Goal: Transaction & Acquisition: Purchase product/service

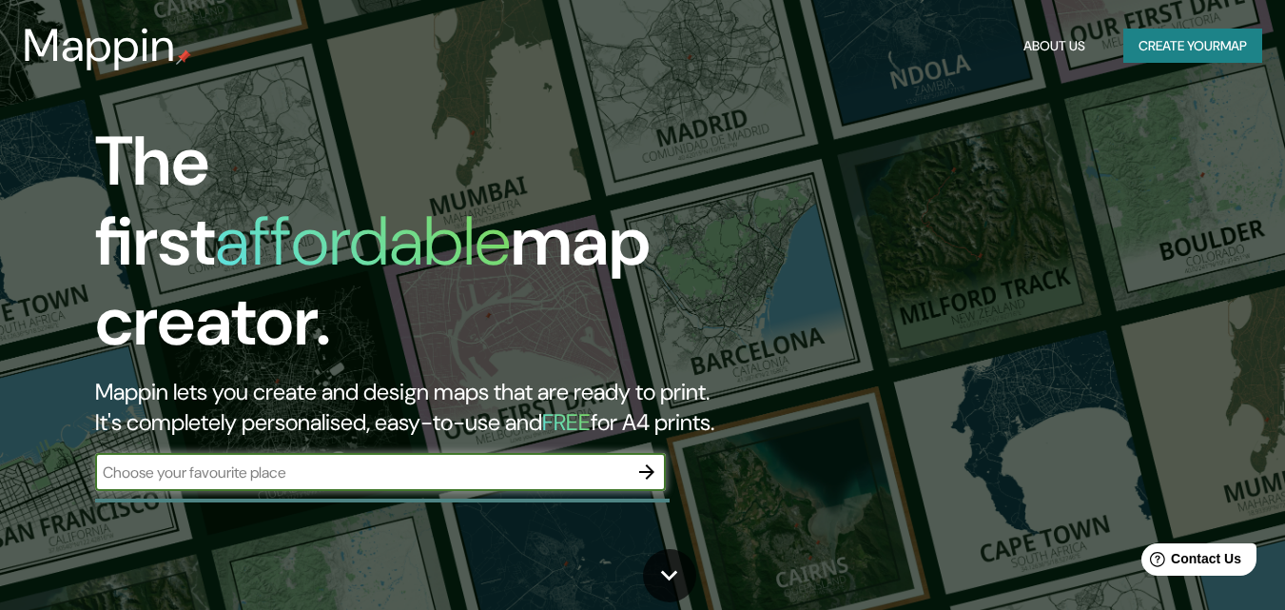
click at [397, 461] on input "text" at bounding box center [361, 472] width 533 height 22
click at [389, 461] on input "text" at bounding box center [361, 472] width 533 height 22
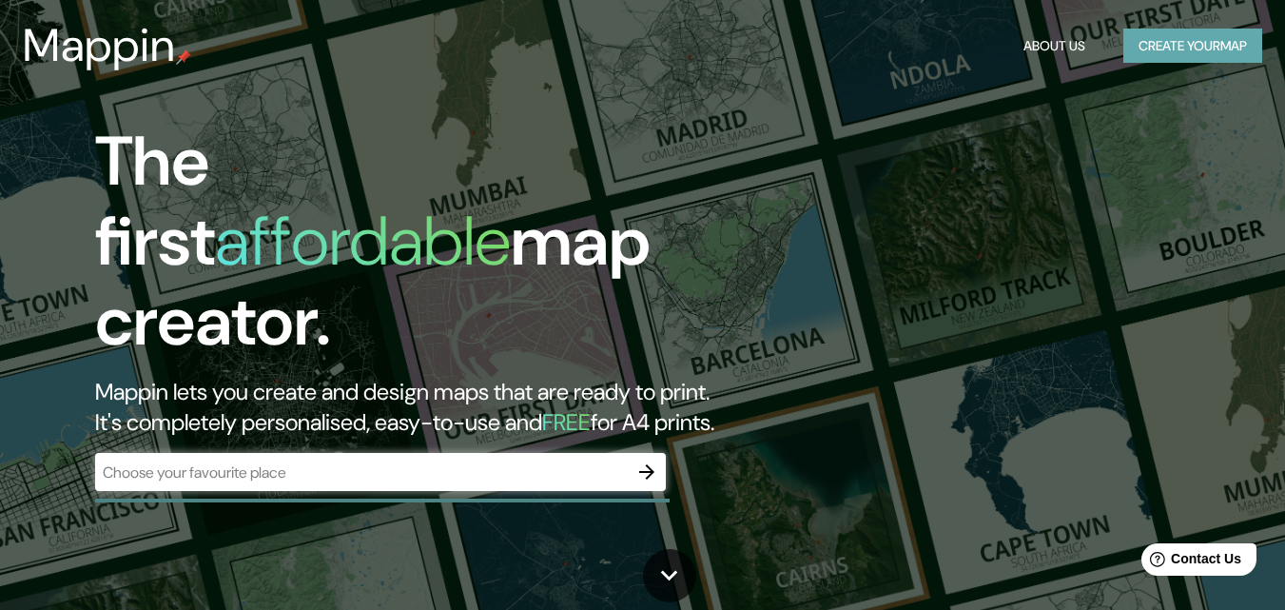
click at [1203, 43] on button "Create your map" at bounding box center [1193, 46] width 139 height 35
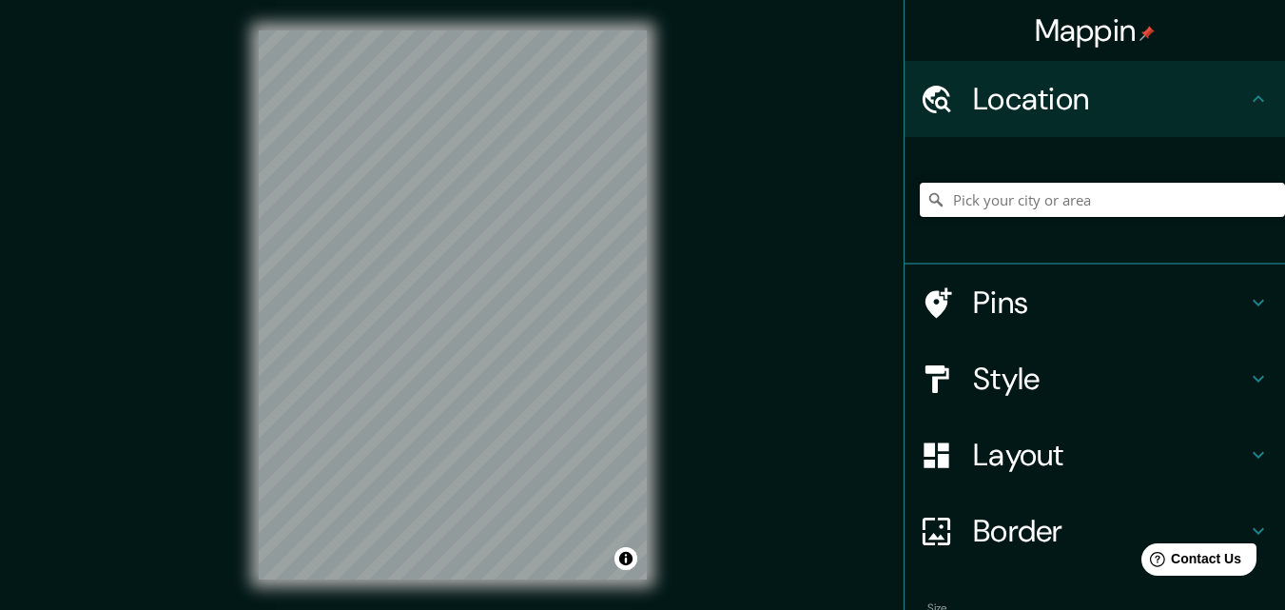
click at [1015, 204] on input "Pick your city or area" at bounding box center [1102, 200] width 365 height 34
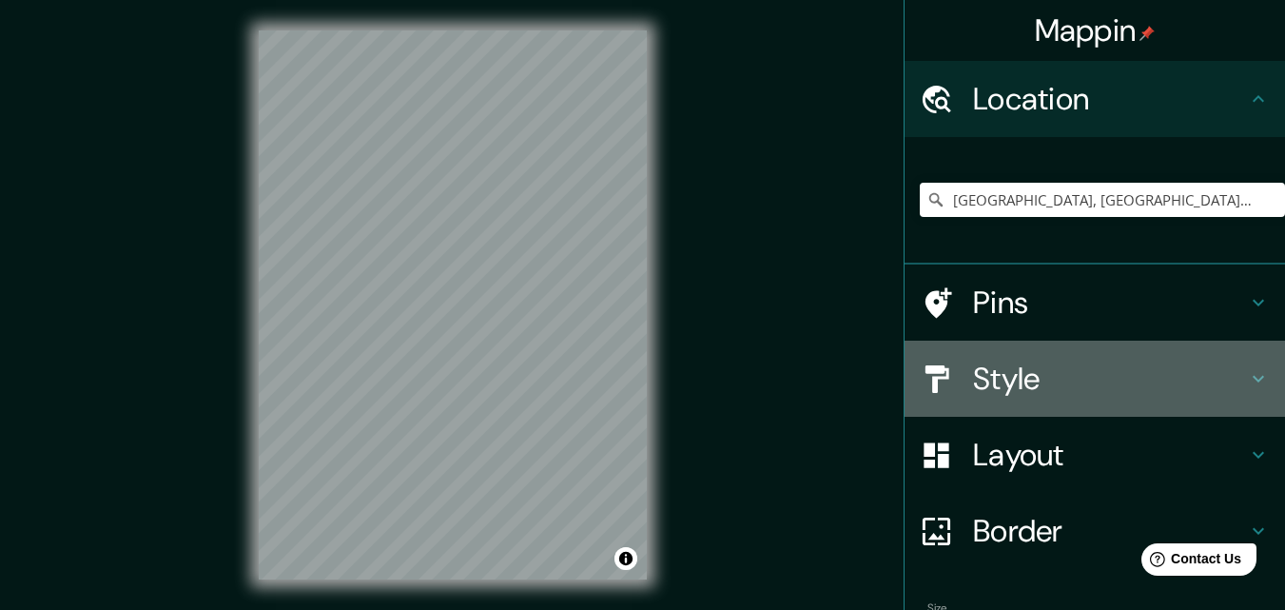
click at [1250, 384] on icon at bounding box center [1258, 378] width 23 height 23
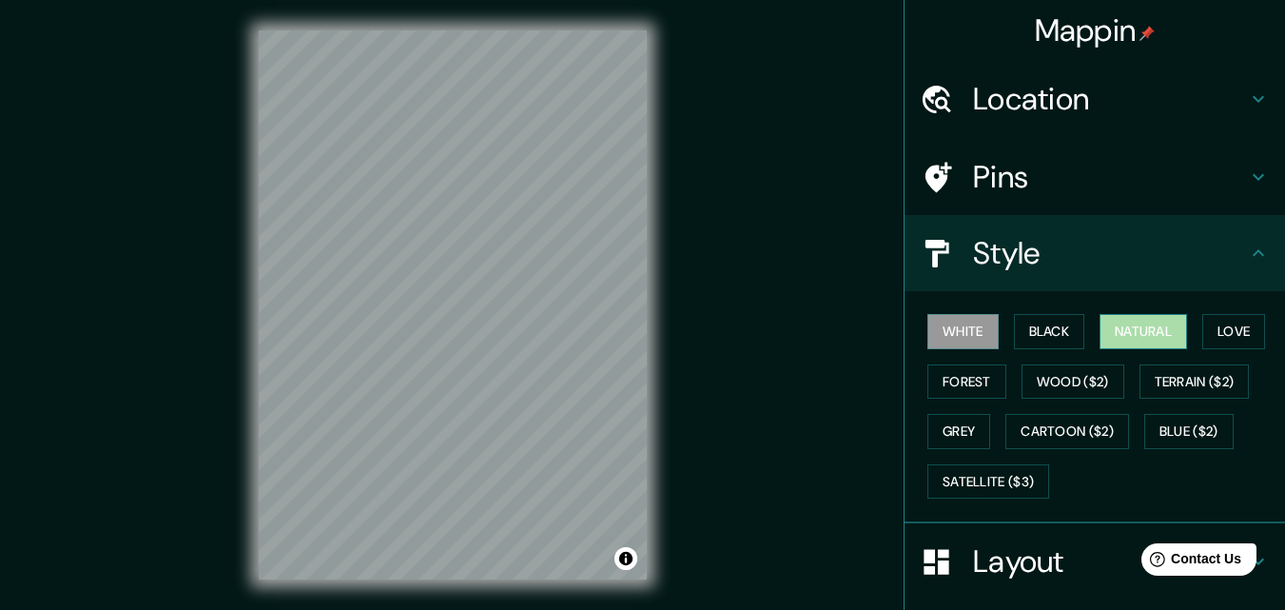
click at [1118, 330] on button "Natural" at bounding box center [1144, 331] width 88 height 35
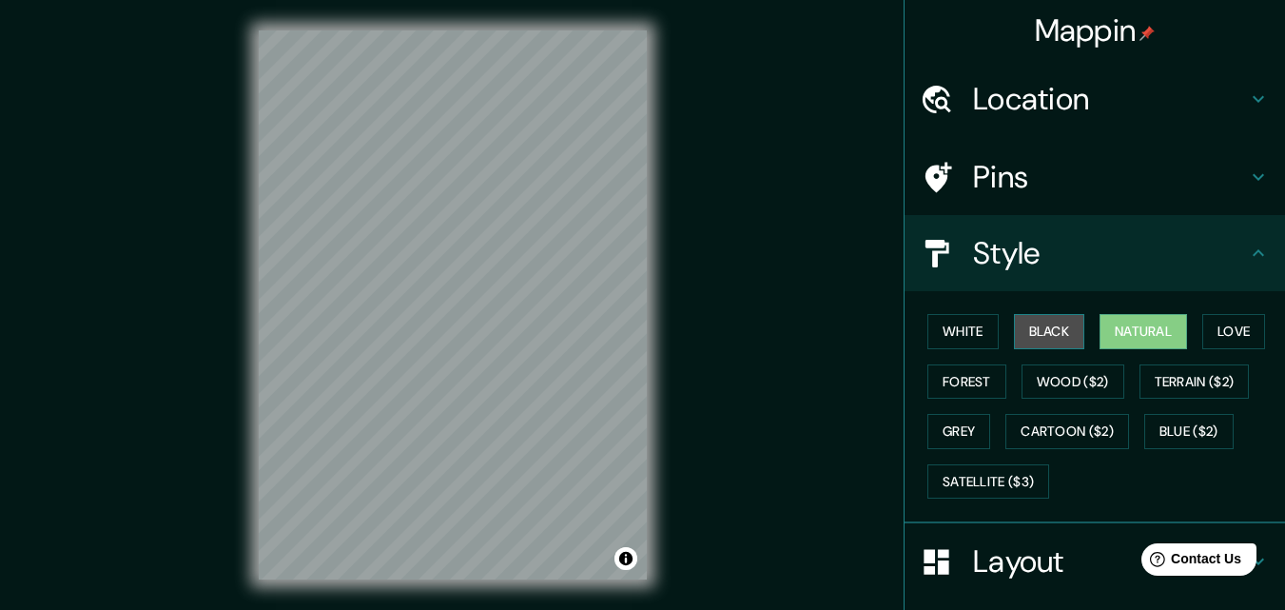
click at [1031, 328] on button "Black" at bounding box center [1049, 331] width 71 height 35
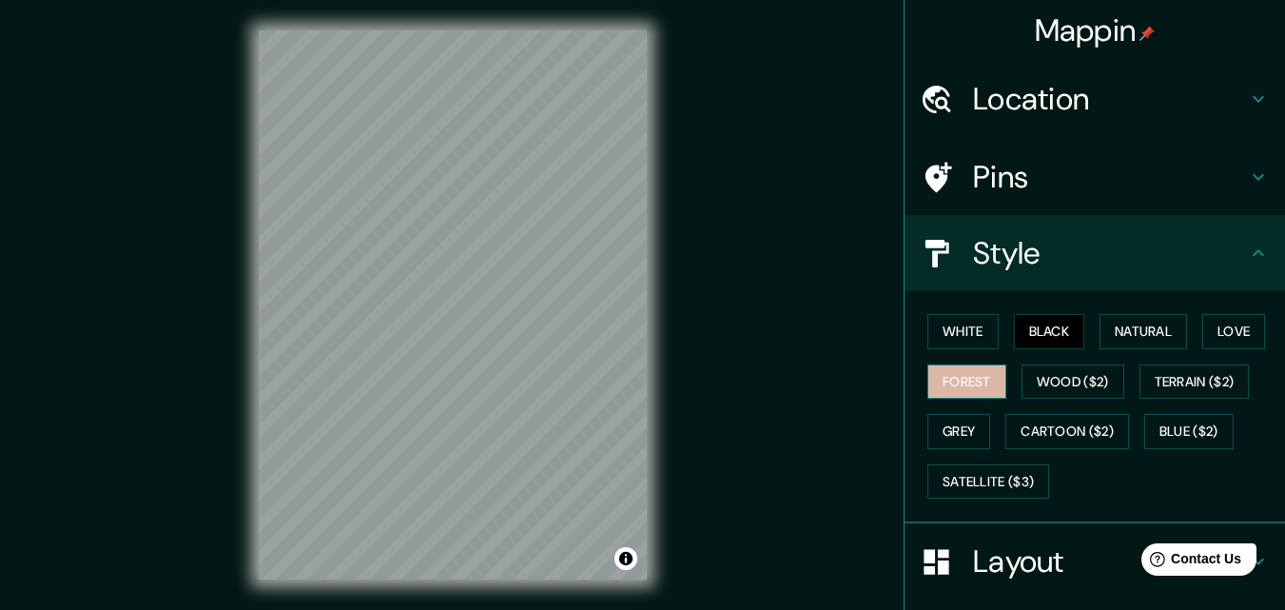
click at [950, 385] on button "Forest" at bounding box center [967, 381] width 79 height 35
click at [1234, 340] on button "Love" at bounding box center [1234, 331] width 63 height 35
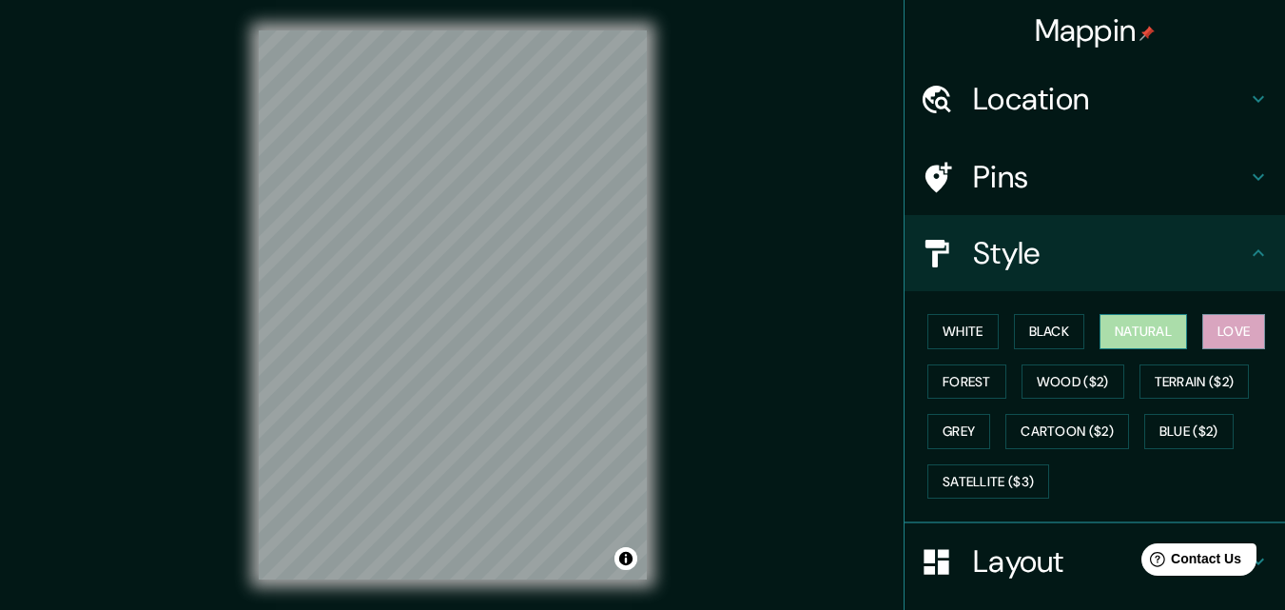
click at [1144, 339] on button "Natural" at bounding box center [1144, 331] width 88 height 35
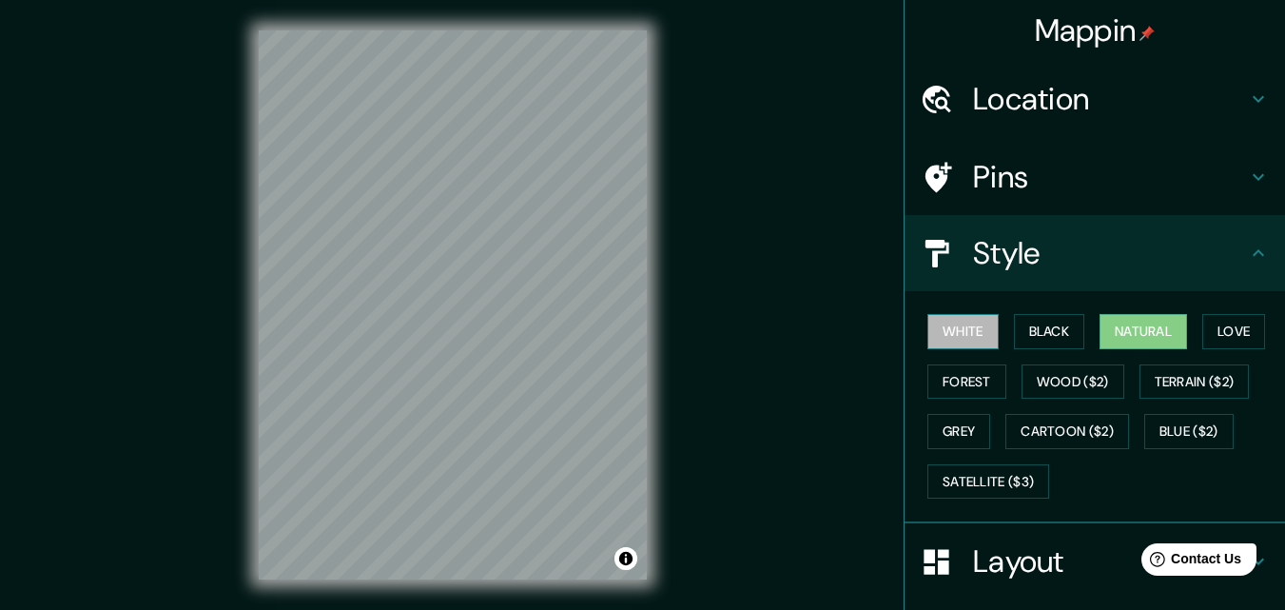
click at [955, 336] on button "White" at bounding box center [963, 331] width 71 height 35
click at [1247, 108] on icon at bounding box center [1258, 99] width 23 height 23
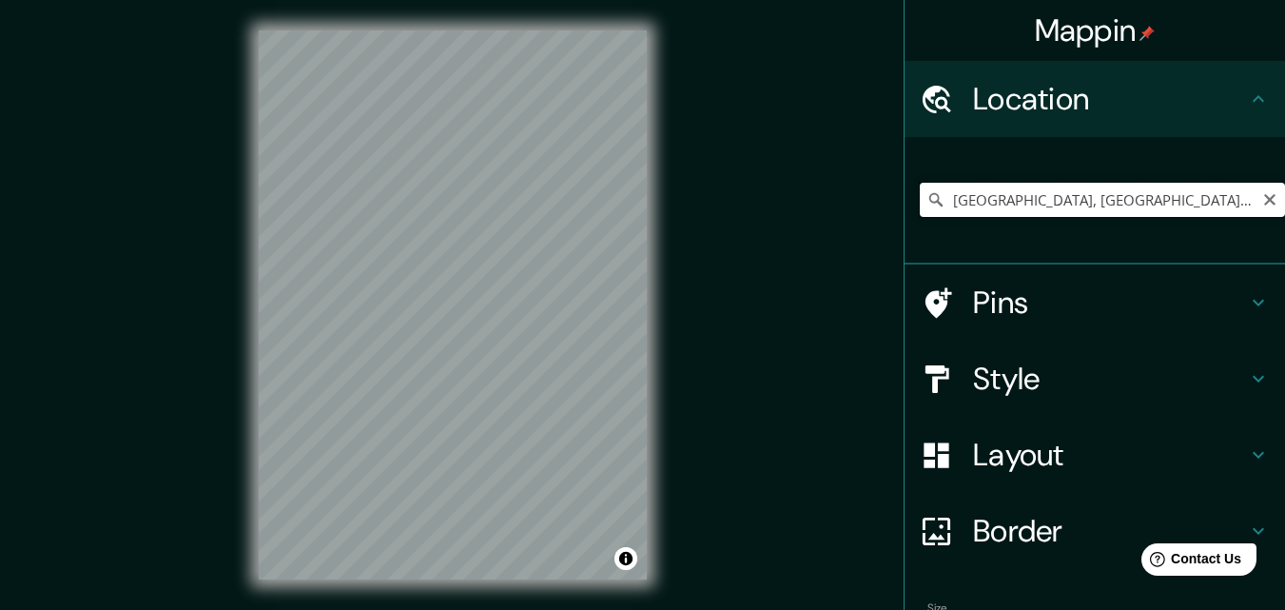
click at [939, 200] on input "[GEOGRAPHIC_DATA], [GEOGRAPHIC_DATA], [GEOGRAPHIC_DATA]" at bounding box center [1102, 200] width 365 height 34
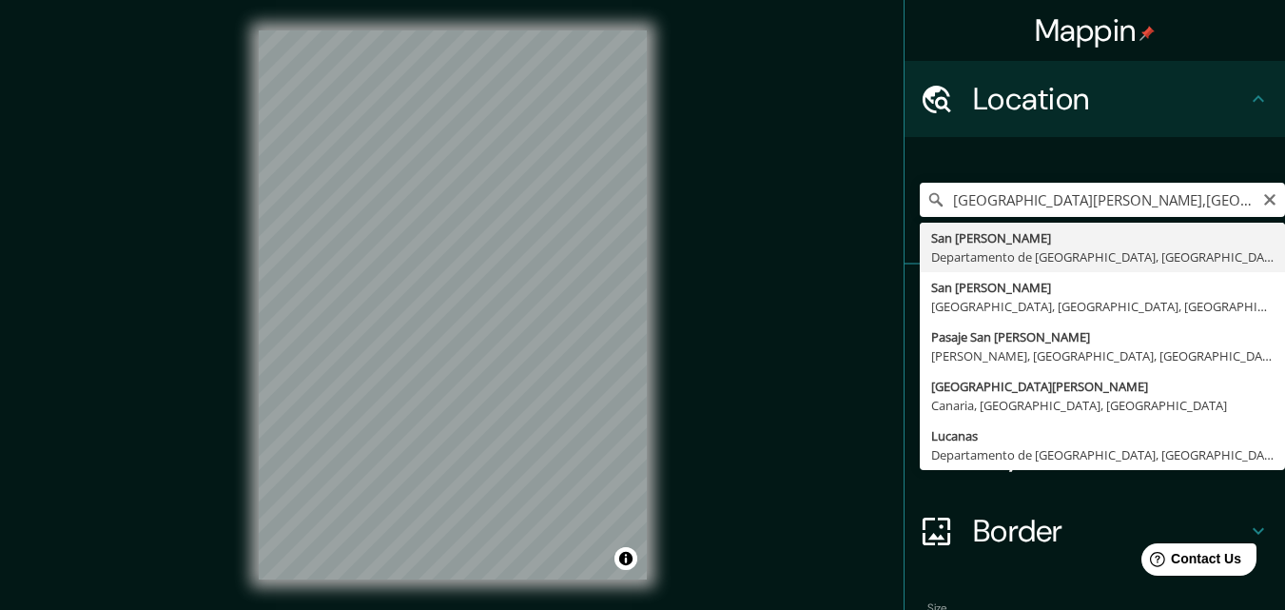
type input "[GEOGRAPHIC_DATA][PERSON_NAME], [GEOGRAPHIC_DATA], [GEOGRAPHIC_DATA]"
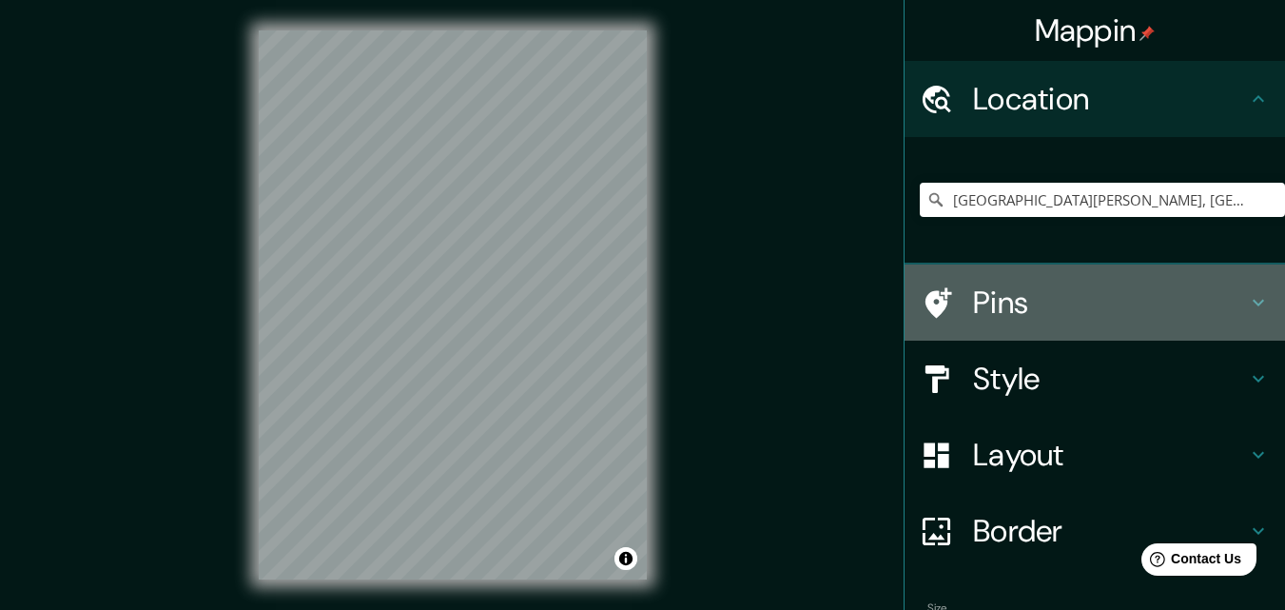
click at [1257, 300] on div "Pins" at bounding box center [1095, 302] width 381 height 76
